Goal: Information Seeking & Learning: Learn about a topic

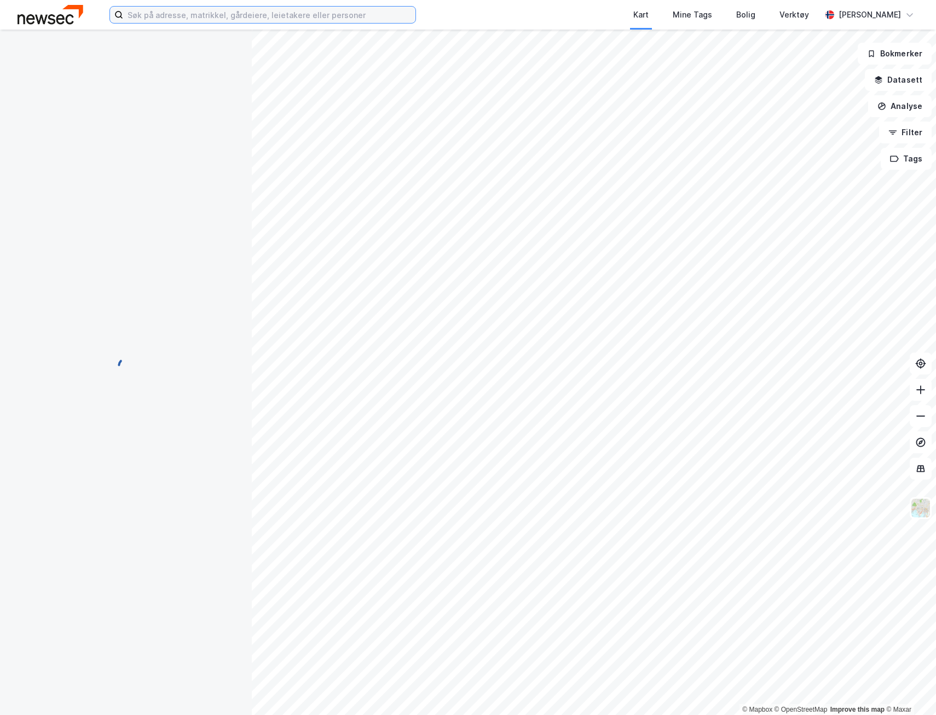
click at [269, 11] on input at bounding box center [269, 15] width 292 height 16
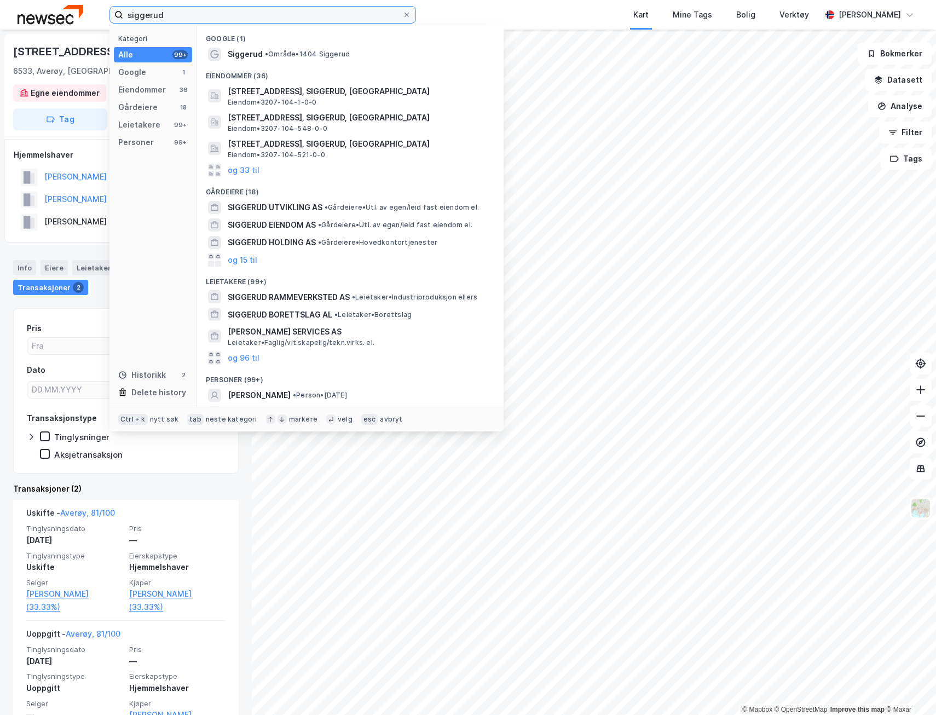
type input "siggerud"
click at [281, 50] on span "• Område • 1404 Siggerud" at bounding box center [307, 54] width 85 height 9
